Goal: Task Accomplishment & Management: Manage account settings

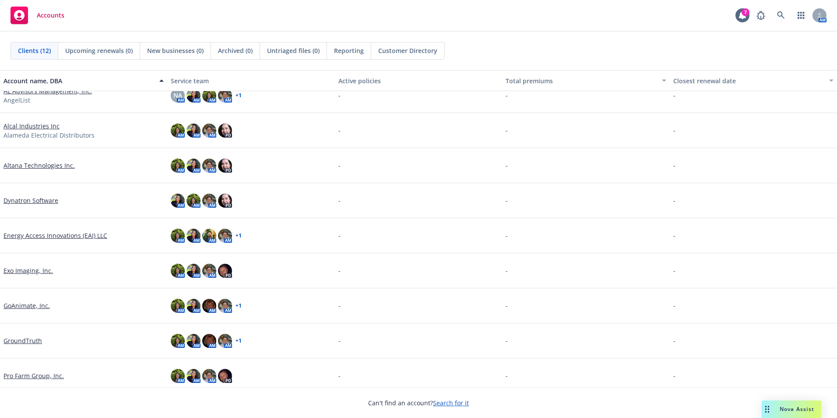
scroll to position [88, 0]
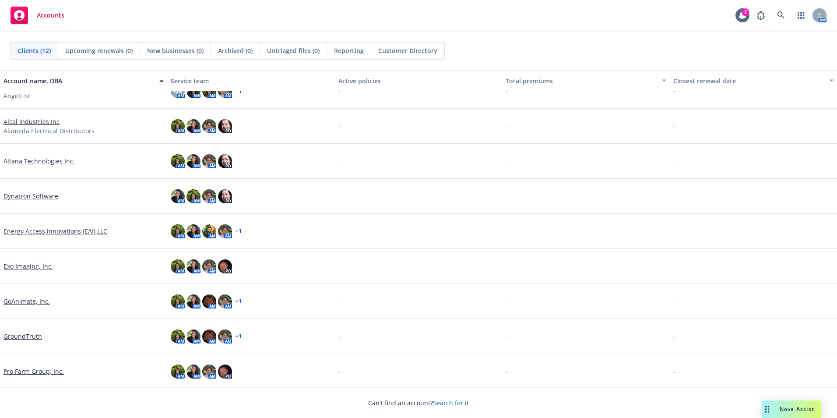
click at [52, 163] on link "Altana Technologies Inc." at bounding box center [39, 160] width 71 height 9
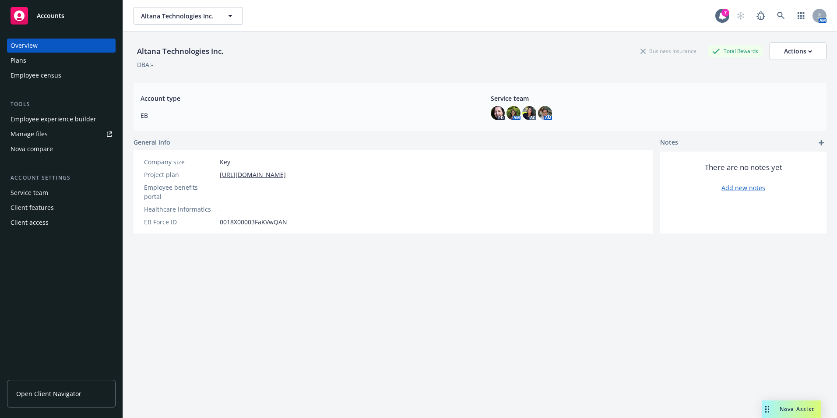
click at [63, 395] on span "Open Client Navigator" at bounding box center [48, 393] width 65 height 9
click at [160, 26] on div "Altana Technologies Inc. Altana Technologies Inc. 7 AM" at bounding box center [480, 16] width 714 height 32
click at [164, 19] on span "Altana Technologies Inc." at bounding box center [179, 15] width 76 height 9
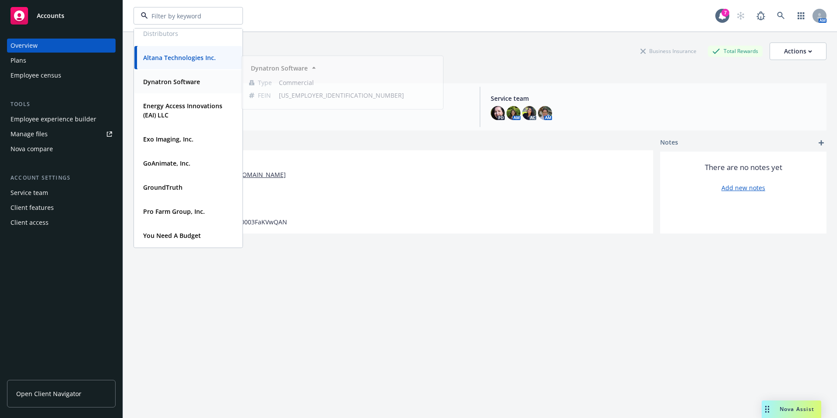
scroll to position [125, 0]
click at [186, 215] on strong "Pro Farm Group, Inc." at bounding box center [174, 211] width 62 height 8
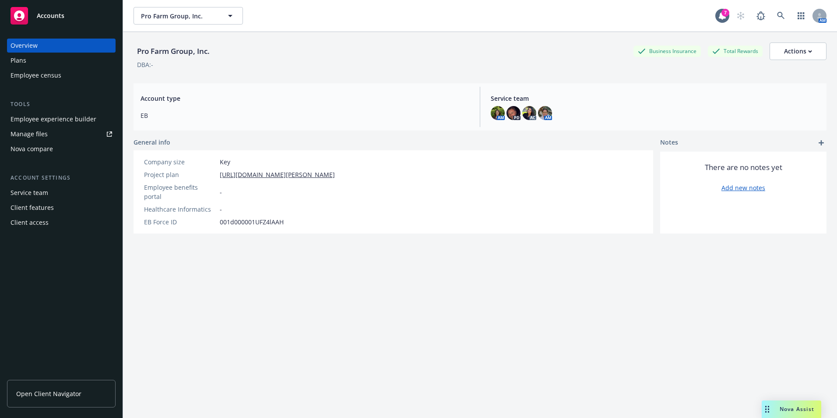
click at [74, 132] on link "Manage files" at bounding box center [61, 134] width 109 height 14
click at [83, 389] on link "Open Client Navigator" at bounding box center [61, 394] width 109 height 28
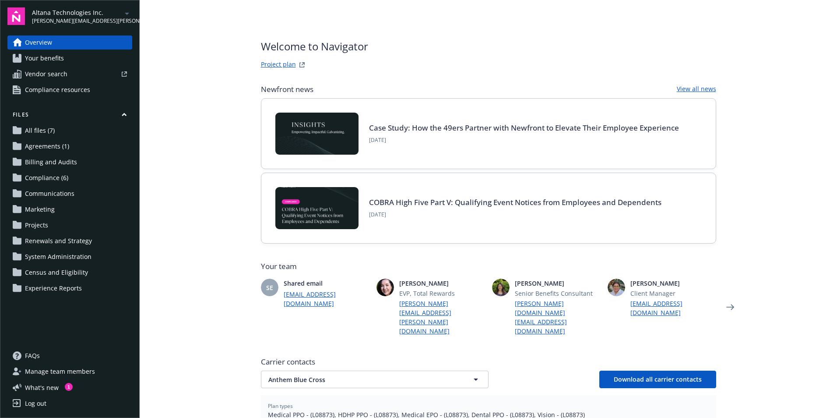
click at [81, 176] on link "Compliance (6)" at bounding box center [69, 178] width 125 height 14
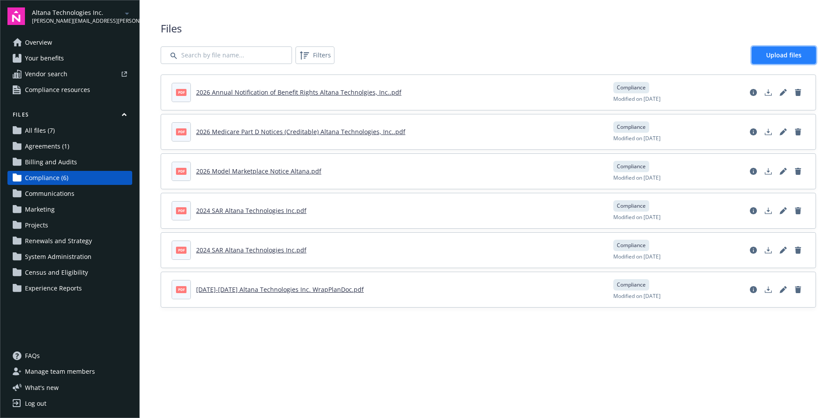
click at [793, 53] on span "Upload files" at bounding box center [783, 55] width 35 height 8
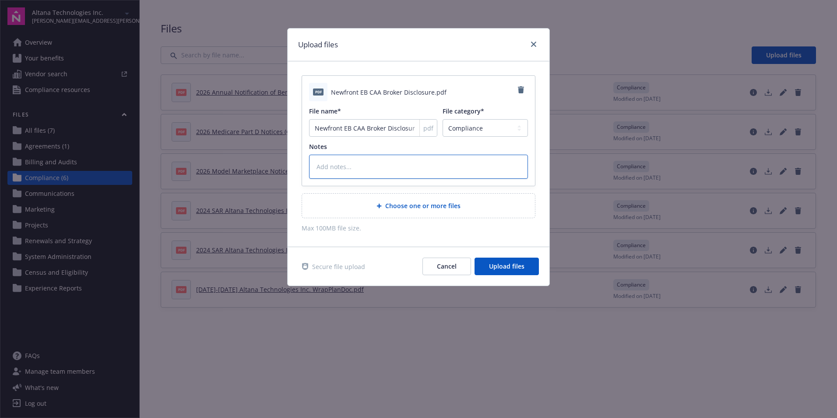
click at [347, 162] on textarea at bounding box center [418, 167] width 219 height 24
paste textarea "[DATE]-[DATE] Altana Compensation Disclosure."
type textarea "x"
type textarea "[DATE]-[DATE] Altana Compensation Disclosure."
type textarea "x"
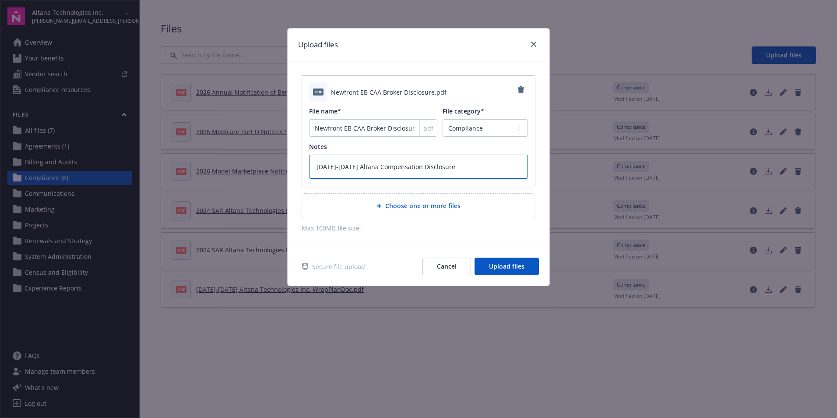
type textarea "[DATE]-[DATE] Altana Compensation Disclosure"
click at [536, 39] on link "close" at bounding box center [534, 44] width 11 height 11
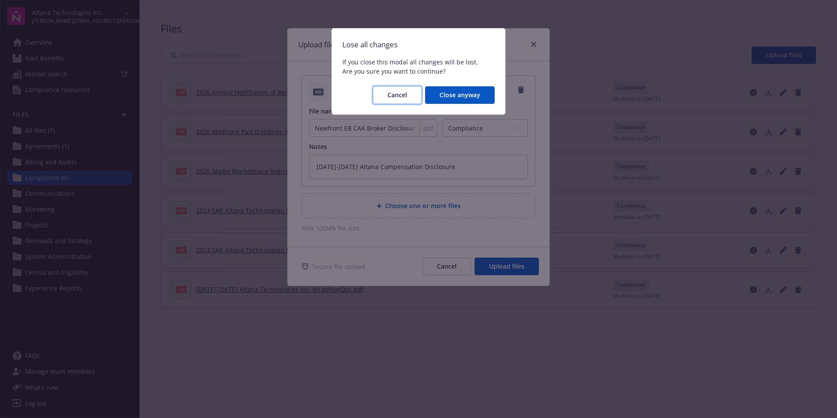
click at [412, 100] on button "Cancel" at bounding box center [397, 95] width 49 height 18
type textarea "x"
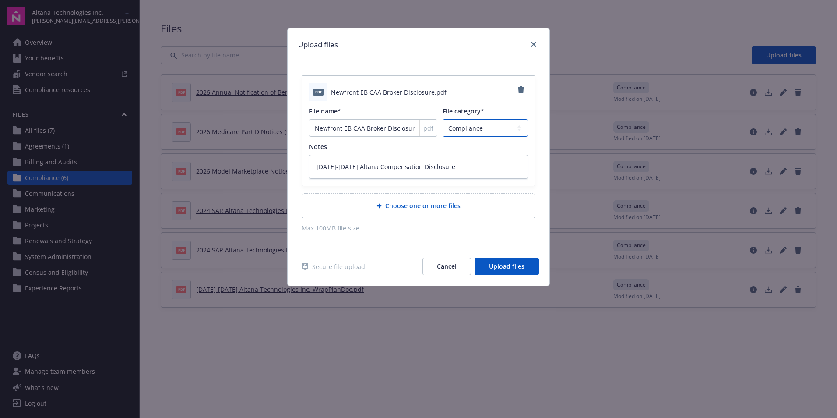
click at [502, 129] on select "Agreements Billing and Audits Census and Eligibility Communications Compliance …" at bounding box center [485, 128] width 85 height 18
select select "Agreements"
click at [443, 119] on select "Agreements Billing and Audits Census and Eligibility Communications Compliance …" at bounding box center [485, 128] width 85 height 18
click at [522, 262] on span "Upload files" at bounding box center [506, 266] width 35 height 8
type textarea "x"
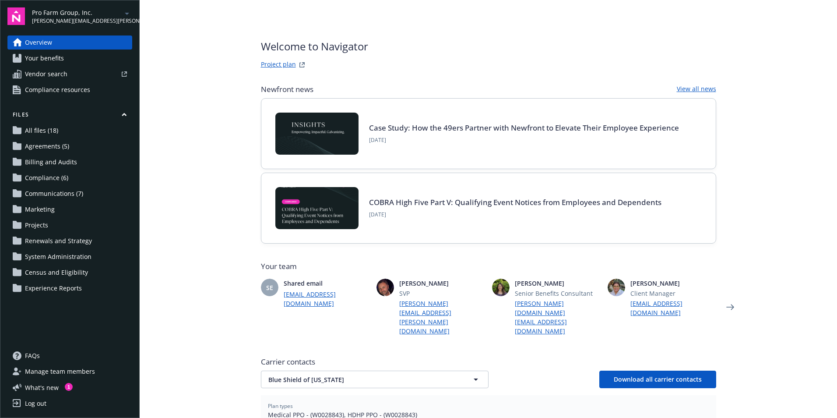
drag, startPoint x: 89, startPoint y: 146, endPoint x: 64, endPoint y: 146, distance: 24.5
click at [89, 146] on link "Agreements (5)" at bounding box center [69, 146] width 125 height 14
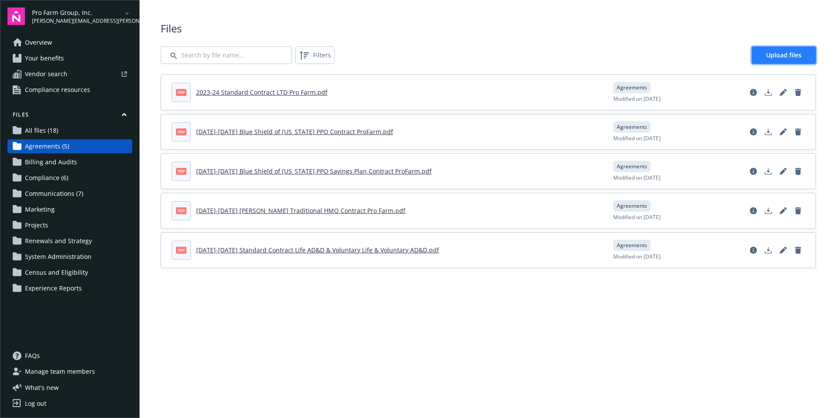
drag, startPoint x: 780, startPoint y: 52, endPoint x: 765, endPoint y: 53, distance: 15.4
click at [779, 52] on span "Upload files" at bounding box center [783, 55] width 35 height 8
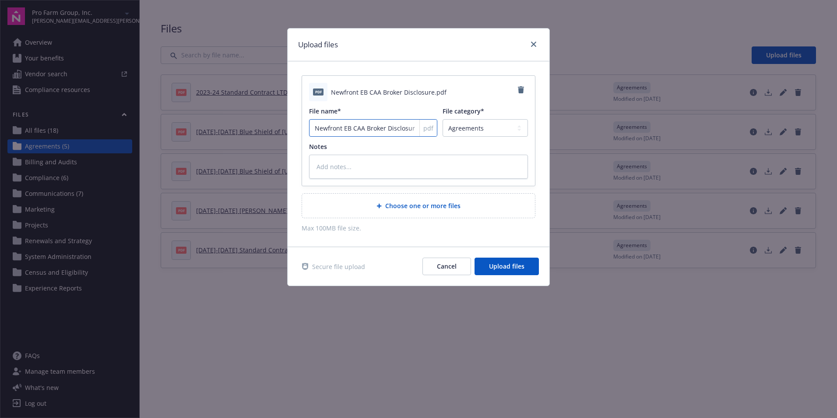
scroll to position [0, 1]
drag, startPoint x: 318, startPoint y: 127, endPoint x: 491, endPoint y: 127, distance: 173.4
click at [491, 127] on div "File name* Newfront EB CAA Broker Disclosure pdf File category* Agreements Bill…" at bounding box center [418, 121] width 219 height 30
type textarea "x"
type input "N"
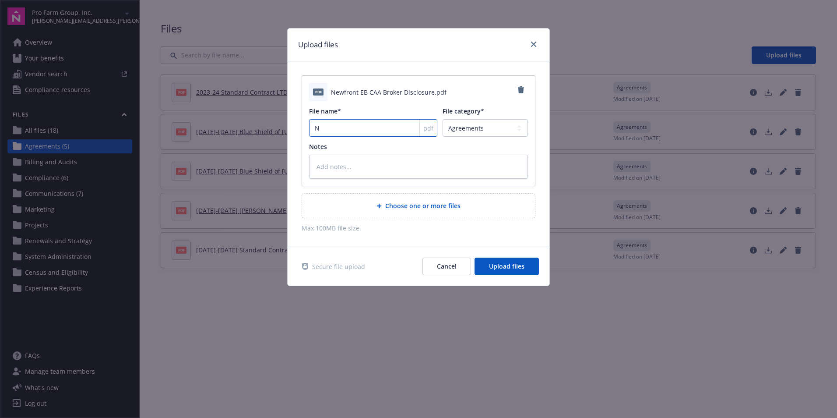
scroll to position [0, 0]
type textarea "x"
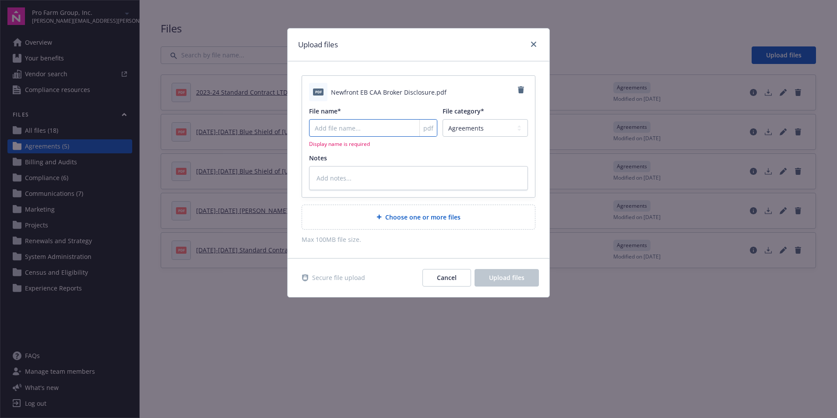
paste input "[DATE]-[DATE] Altana Compensation Disclosure."
type textarea "x"
type input "[DATE]-[DATE] Altana Compensation Disclosure."
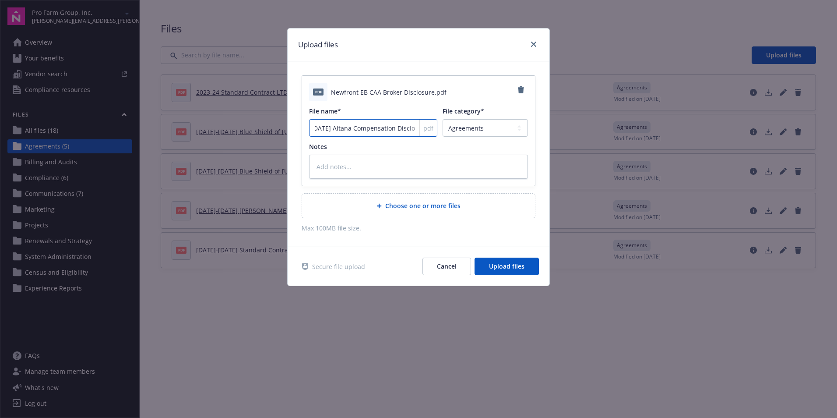
type textarea "x"
type input "[DATE]-[DATE] Altana Compensation Disclosure"
click at [338, 127] on input "[DATE]-[DATE] Altana Compensation Disclosure" at bounding box center [373, 128] width 128 height 18
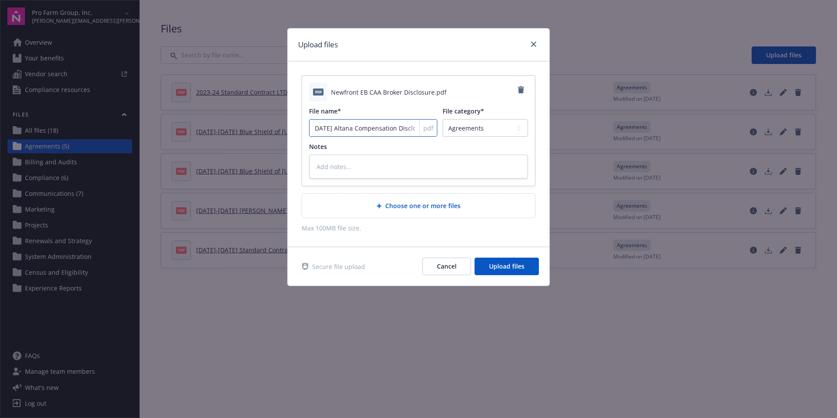
type textarea "x"
type input "2025-2026 PCompensation Disclosure"
type textarea "x"
type input "2025-2026 PrCompensation Disclosure"
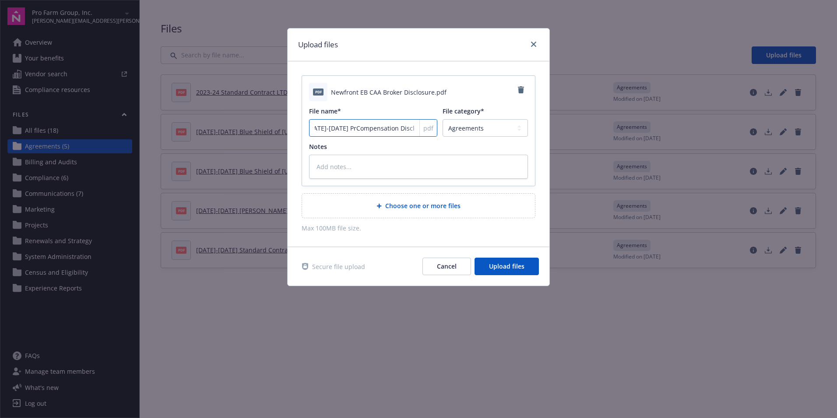
type textarea "x"
type input "2025-2026 ProCompensation Disclosure"
type textarea "x"
type input "2025-2026 ProFCompensation Disclosure"
type textarea "x"
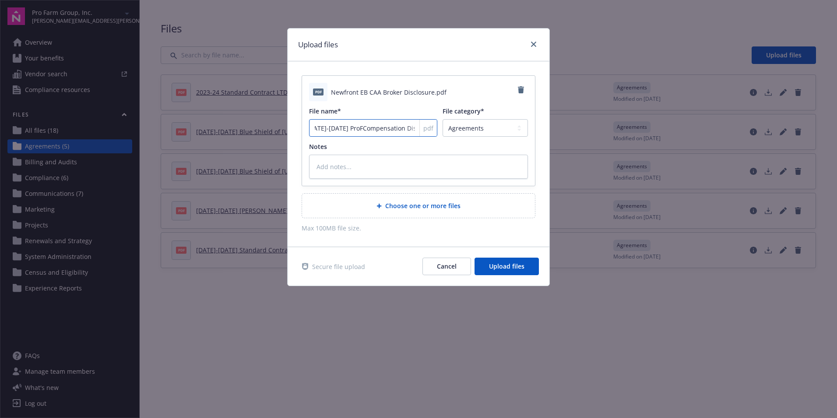
type input "2025-2026 ProFaCompensation Disclosure"
type textarea "x"
type input "2025-2026 ProFarCompensation Disclosure"
type textarea "x"
type input "2025-2026 ProFarmCompensation Disclosure"
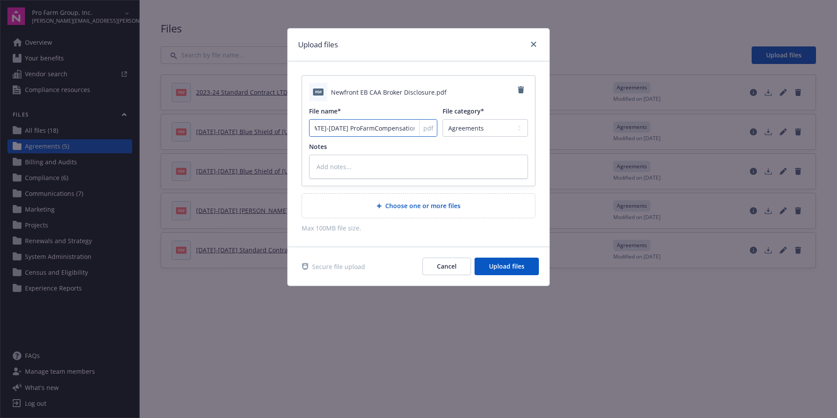
type textarea "x"
type input "2025-2026 ProFarm Compensation Disclosure"
type textarea "x"
type input "2025-2026 ProFarm GCompensation Disclosure"
type textarea "x"
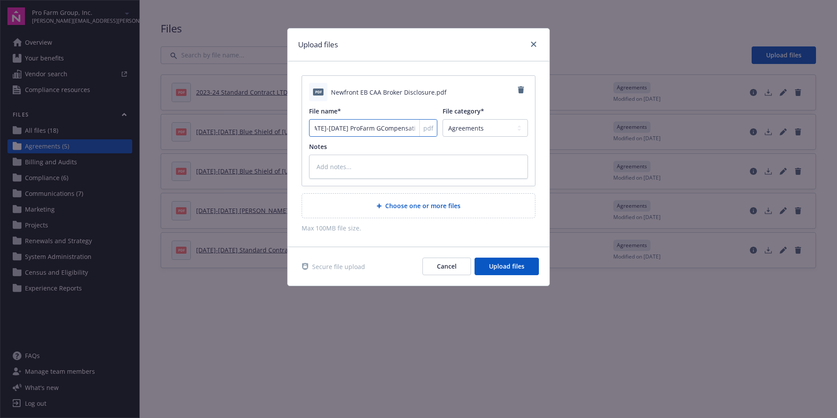
type input "2025-2026 ProFarm GrCompensation Disclosure"
type textarea "x"
type input "2025-2026 ProFarm GroCompensation Disclosure"
type textarea "x"
type input "2025-2026 ProFarm GrouCompensation Disclosure"
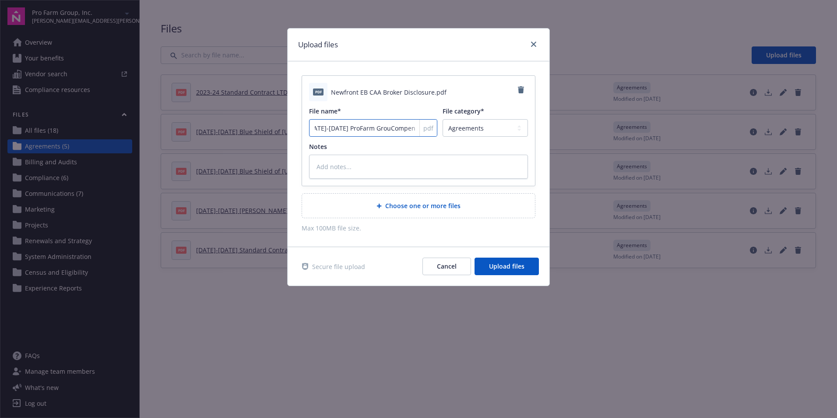
type textarea "x"
type input "2025-2026 ProFarm GroupCompensation Disclosure"
type textarea "x"
type input "2025-2026 ProFarm Group Compensation Disclosure"
click at [506, 268] on span "Upload files" at bounding box center [506, 266] width 35 height 8
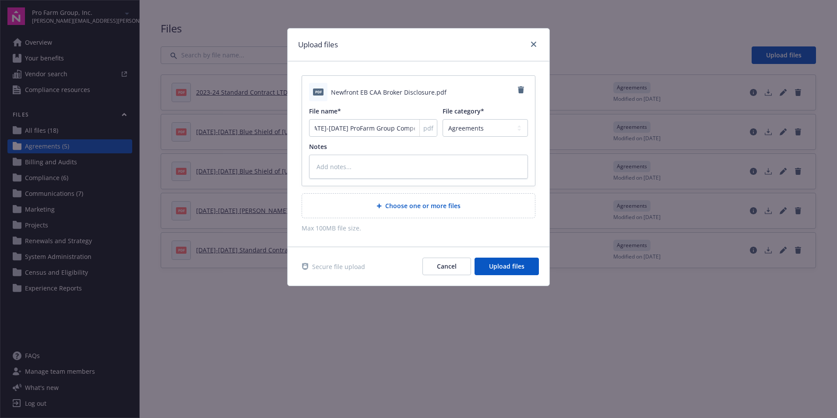
type textarea "x"
